Goal: Find contact information: Find contact information

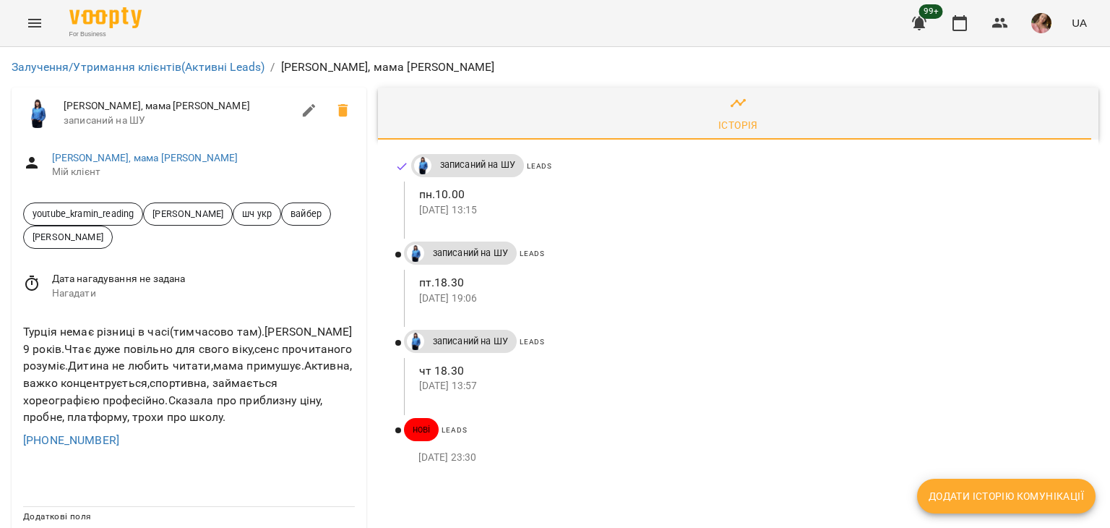
scroll to position [72, 0]
drag, startPoint x: 145, startPoint y: 374, endPoint x: 0, endPoint y: 366, distance: 145.5
copy link "[PHONE_NUMBER]"
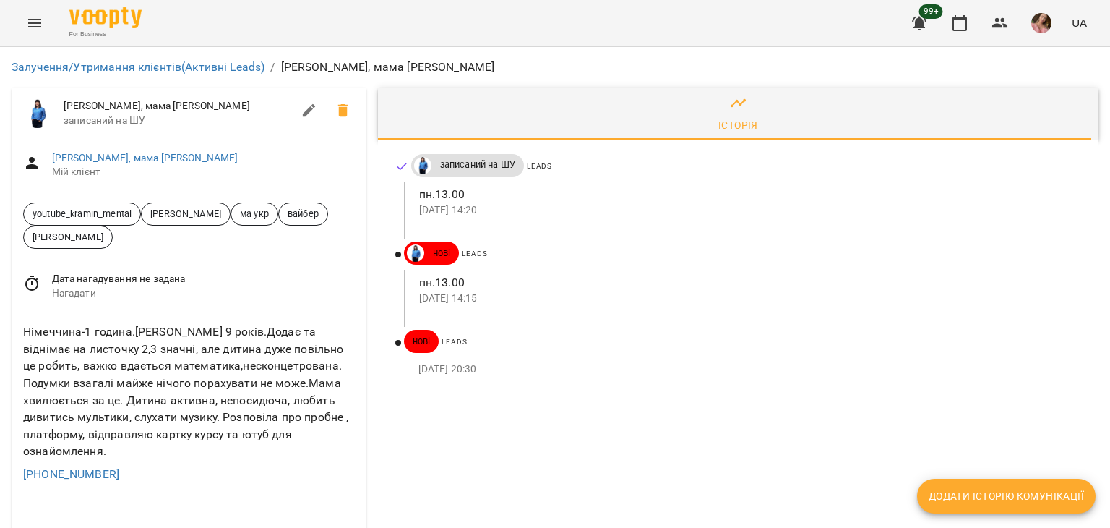
scroll to position [72, 0]
drag, startPoint x: 124, startPoint y: 390, endPoint x: 0, endPoint y: 392, distance: 124.4
copy link "+380961810877"
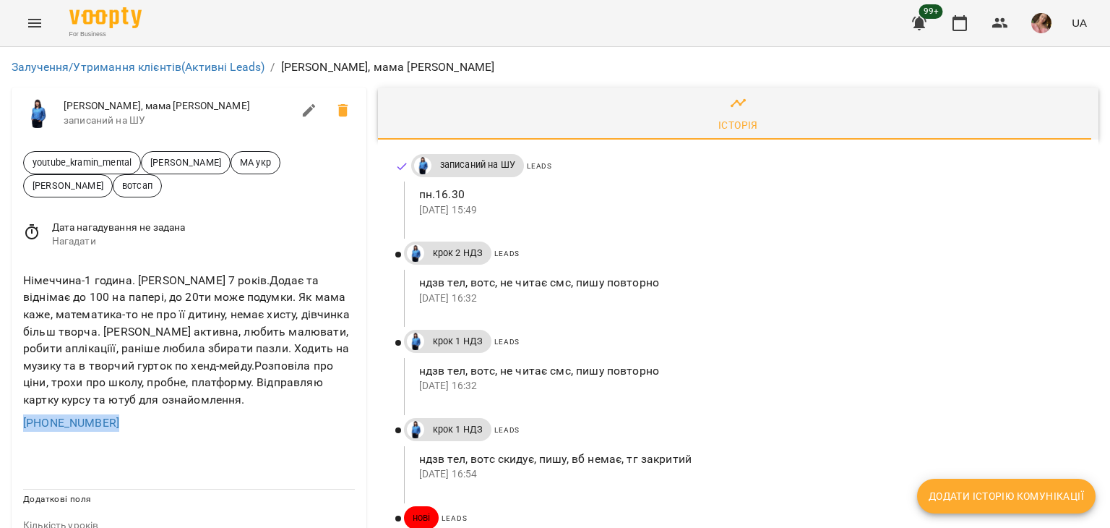
drag, startPoint x: 147, startPoint y: 430, endPoint x: 5, endPoint y: 423, distance: 141.9
copy link "+4915124128436"
